Goal: Transaction & Acquisition: Purchase product/service

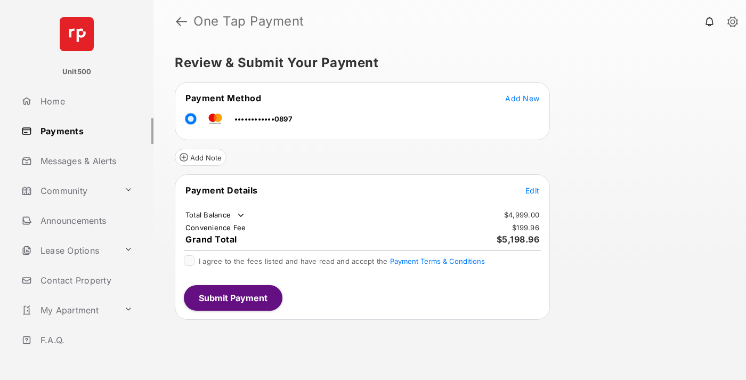
click at [533, 190] on span "Edit" at bounding box center [533, 190] width 14 height 9
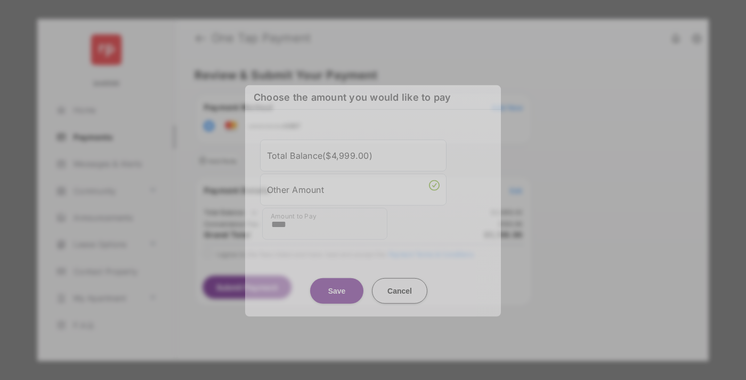
type input "****"
click at [337, 283] on button "Save" at bounding box center [336, 291] width 53 height 26
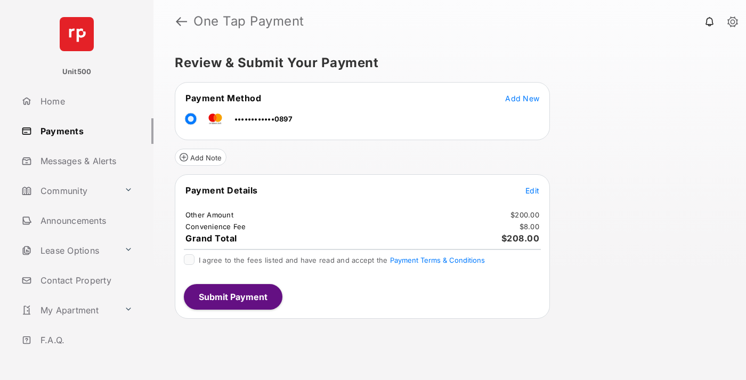
click at [533, 190] on span "Edit" at bounding box center [533, 190] width 14 height 9
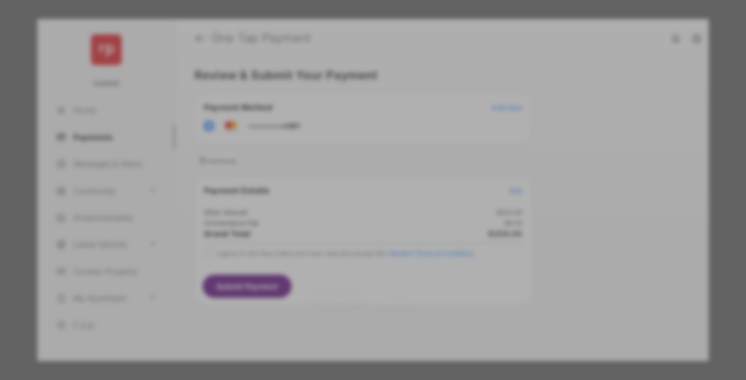
click at [337, 295] on button "Save" at bounding box center [336, 299] width 53 height 26
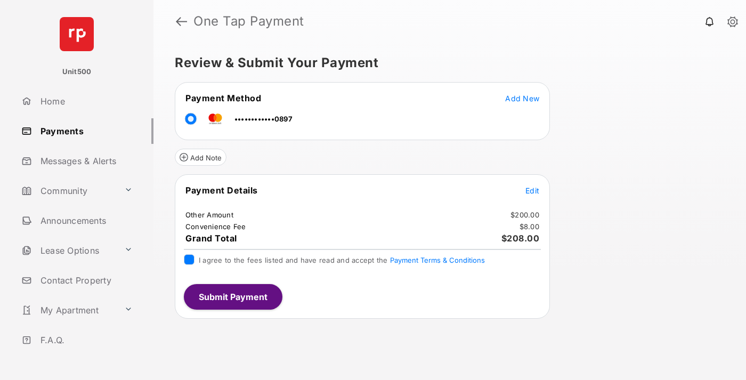
click at [232, 296] on button "Submit Payment" at bounding box center [233, 297] width 99 height 26
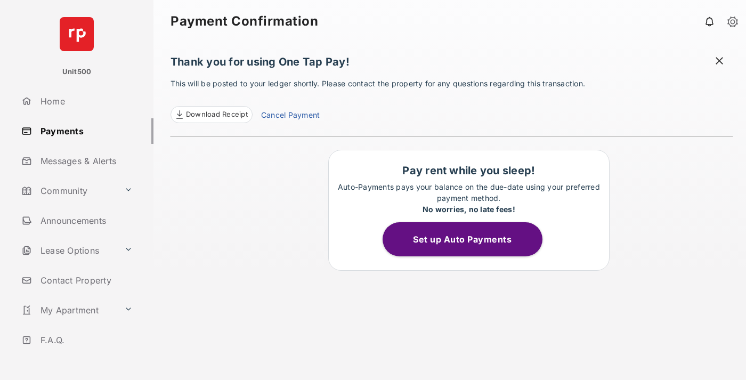
click at [211, 115] on span "Download Receipt" at bounding box center [217, 114] width 62 height 11
click at [720, 62] on span at bounding box center [719, 61] width 11 height 13
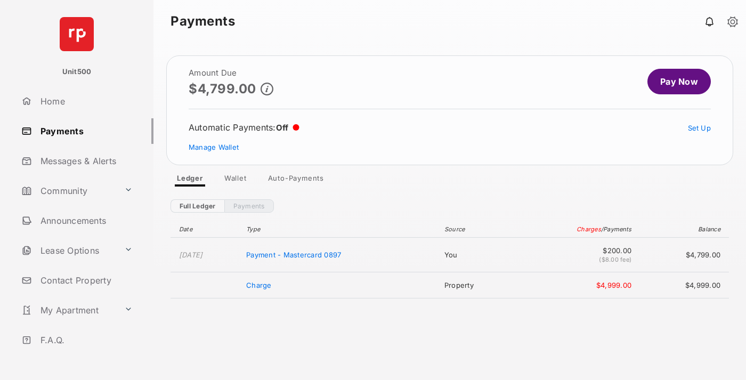
click at [214, 147] on link "Manage Wallet" at bounding box center [214, 147] width 50 height 9
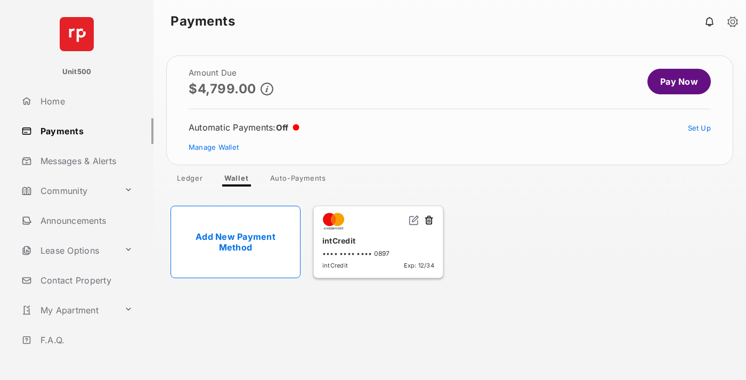
click at [429, 221] on button at bounding box center [429, 221] width 11 height 12
